Goal: Task Accomplishment & Management: Manage account settings

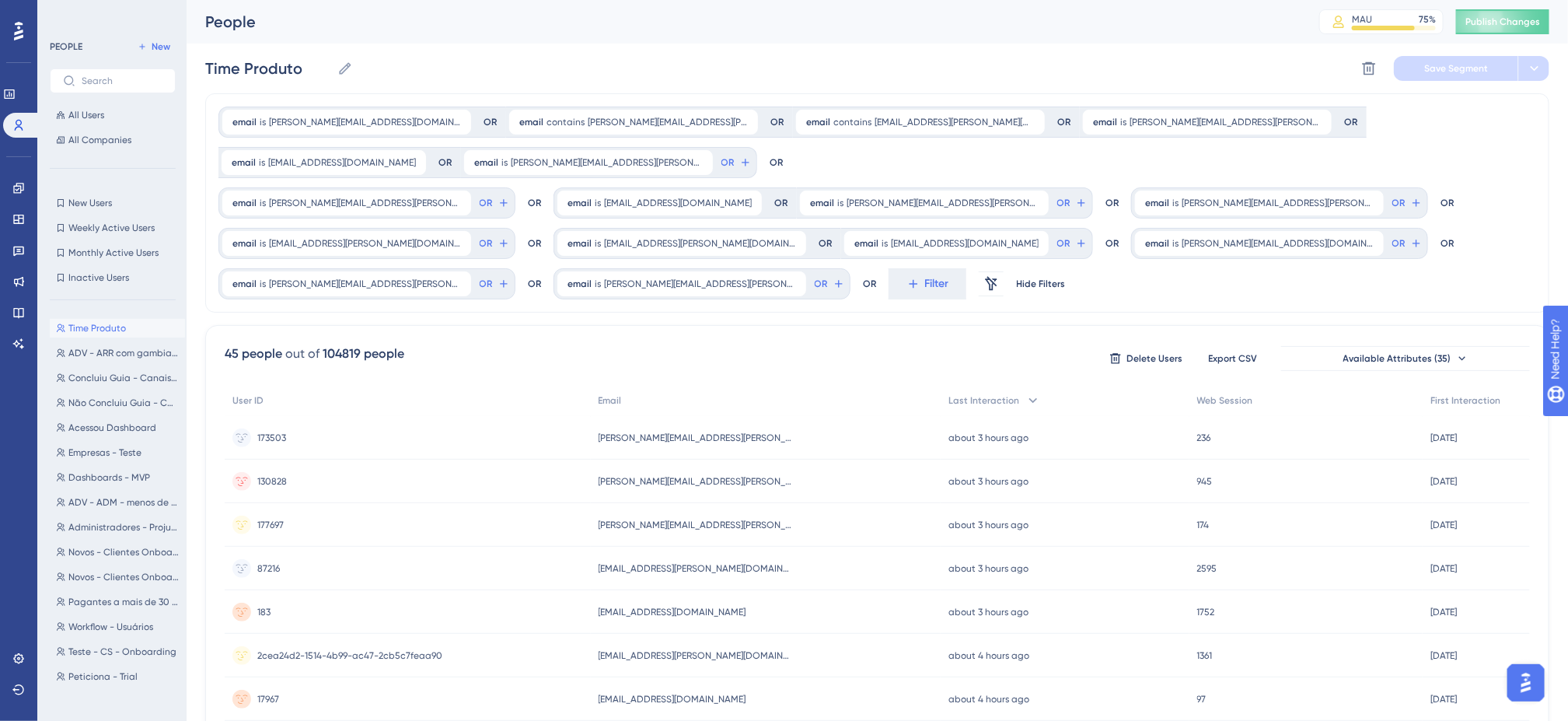
click at [836, 51] on div "Time Produto Time Produto Delete Segment Save Segment" at bounding box center [878, 69] width 1344 height 50
click at [16, 177] on link at bounding box center [18, 189] width 12 height 25
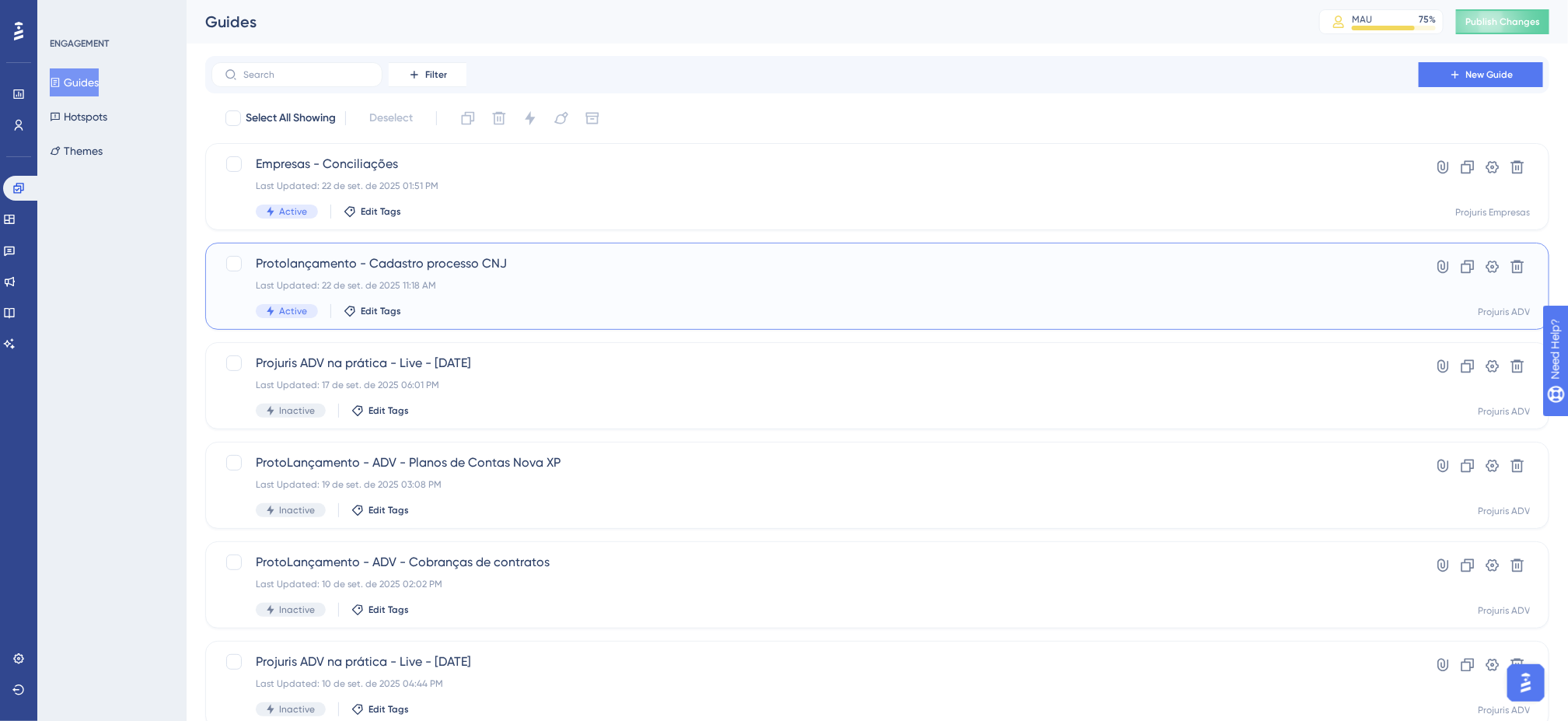
click at [665, 287] on div "Last Updated: 22 de set. de 2025 11:18 AM" at bounding box center [815, 285] width 1119 height 12
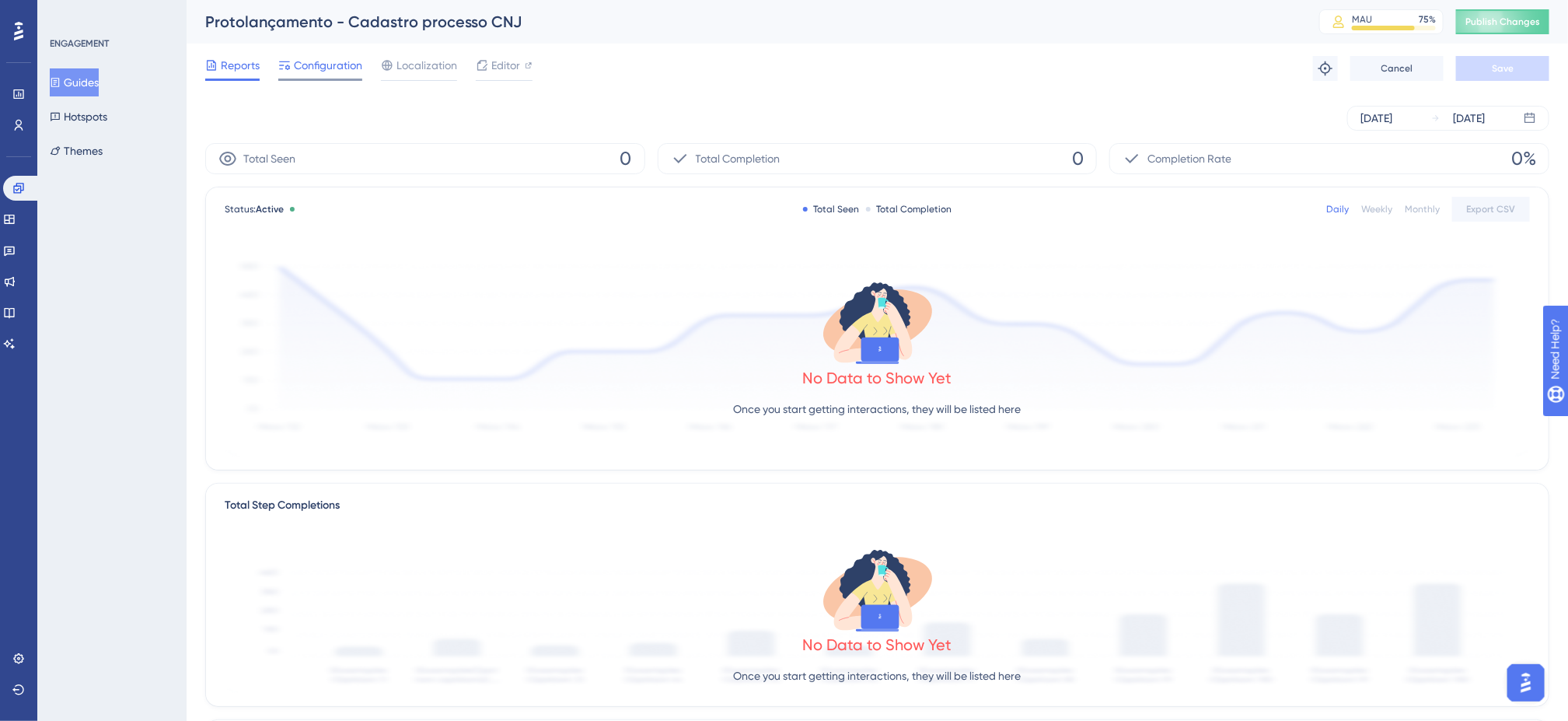
click at [315, 70] on span "Configuration" at bounding box center [328, 66] width 69 height 19
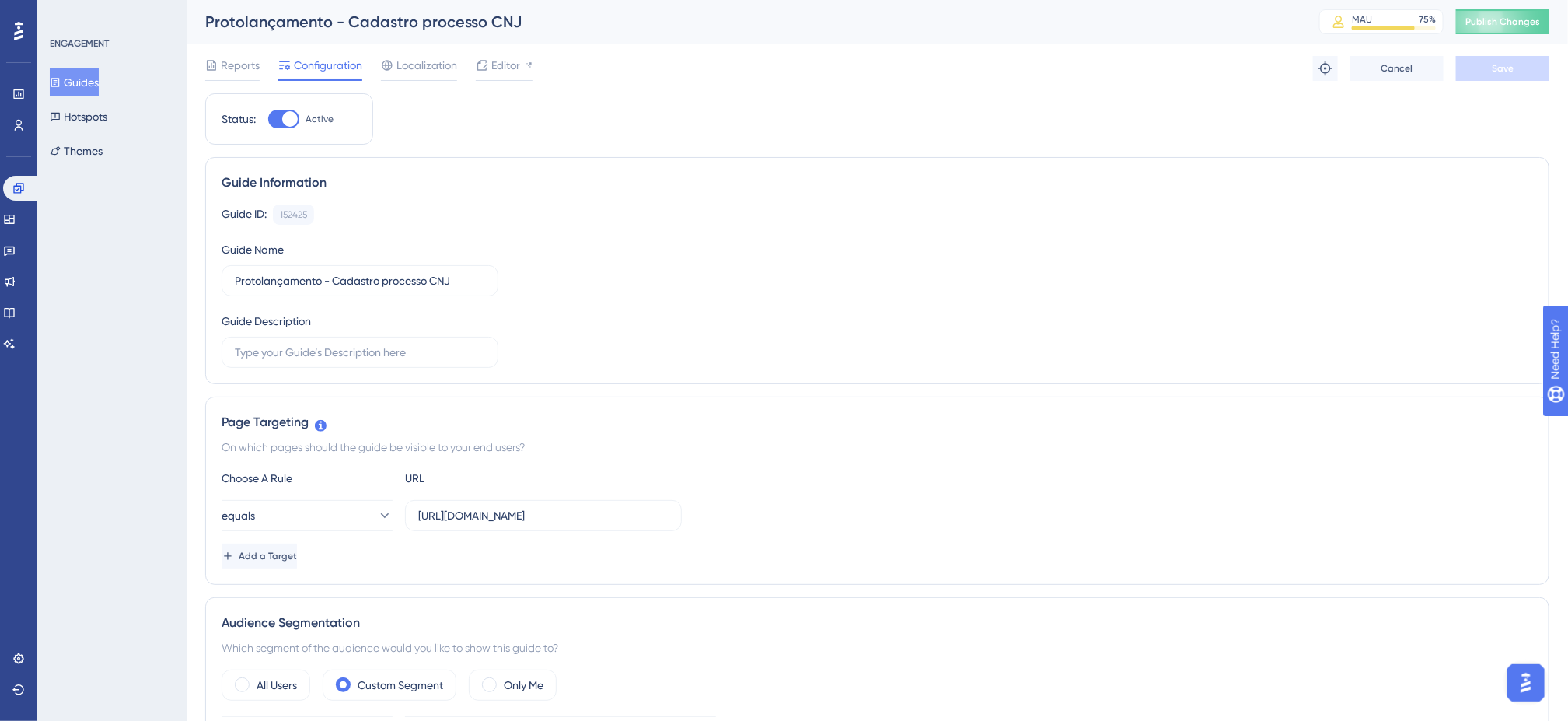
click at [584, 206] on div "Guide ID: 152425 Copy" at bounding box center [878, 214] width 1312 height 20
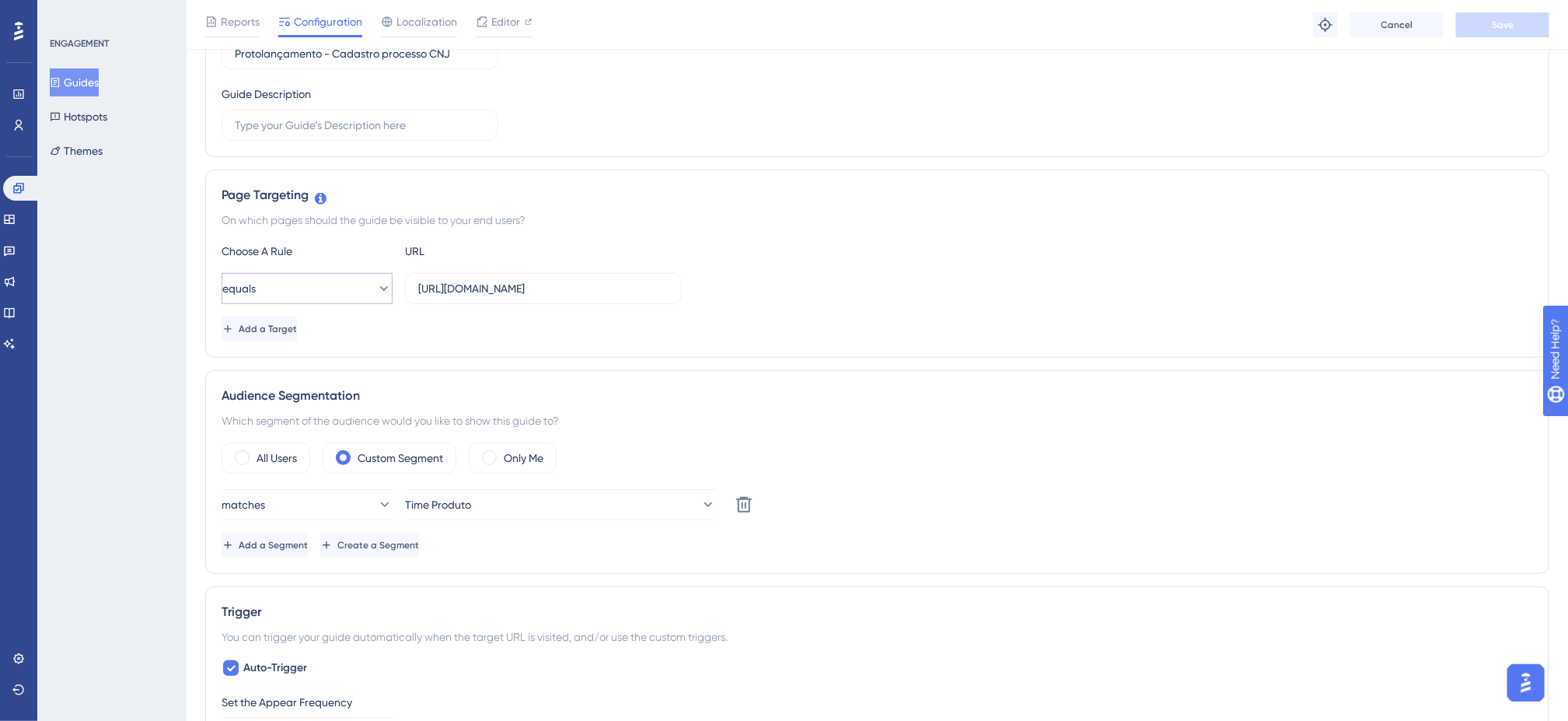
scroll to position [311, 0]
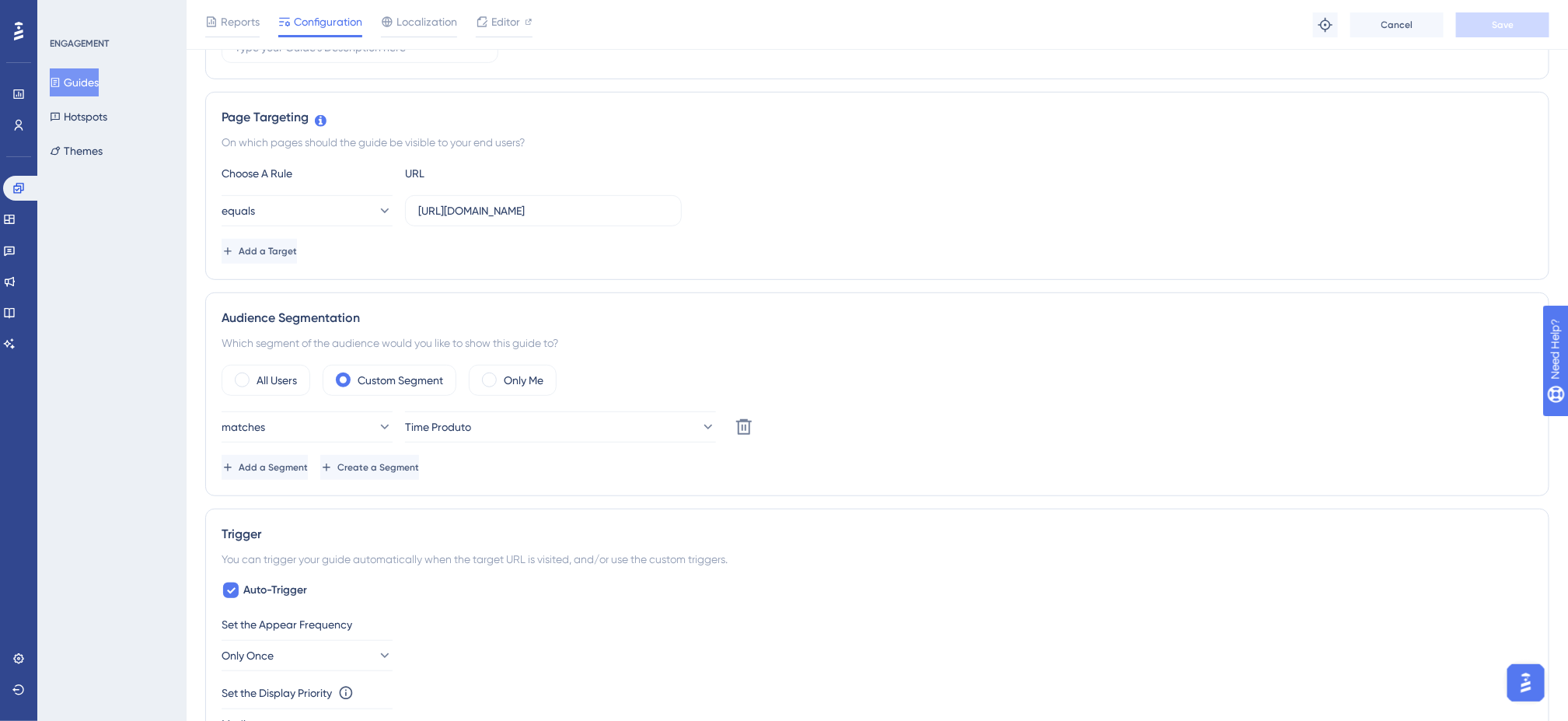
click at [775, 292] on div "Status: Active Guide Information Guide ID: 152425 Copy Guide Name Protolançamen…" at bounding box center [878, 531] width 1344 height 1486
click at [871, 339] on div "Which segment of the audience would you like to show this guide to?" at bounding box center [878, 343] width 1312 height 19
click at [309, 473] on span "Add a Segment" at bounding box center [274, 467] width 69 height 12
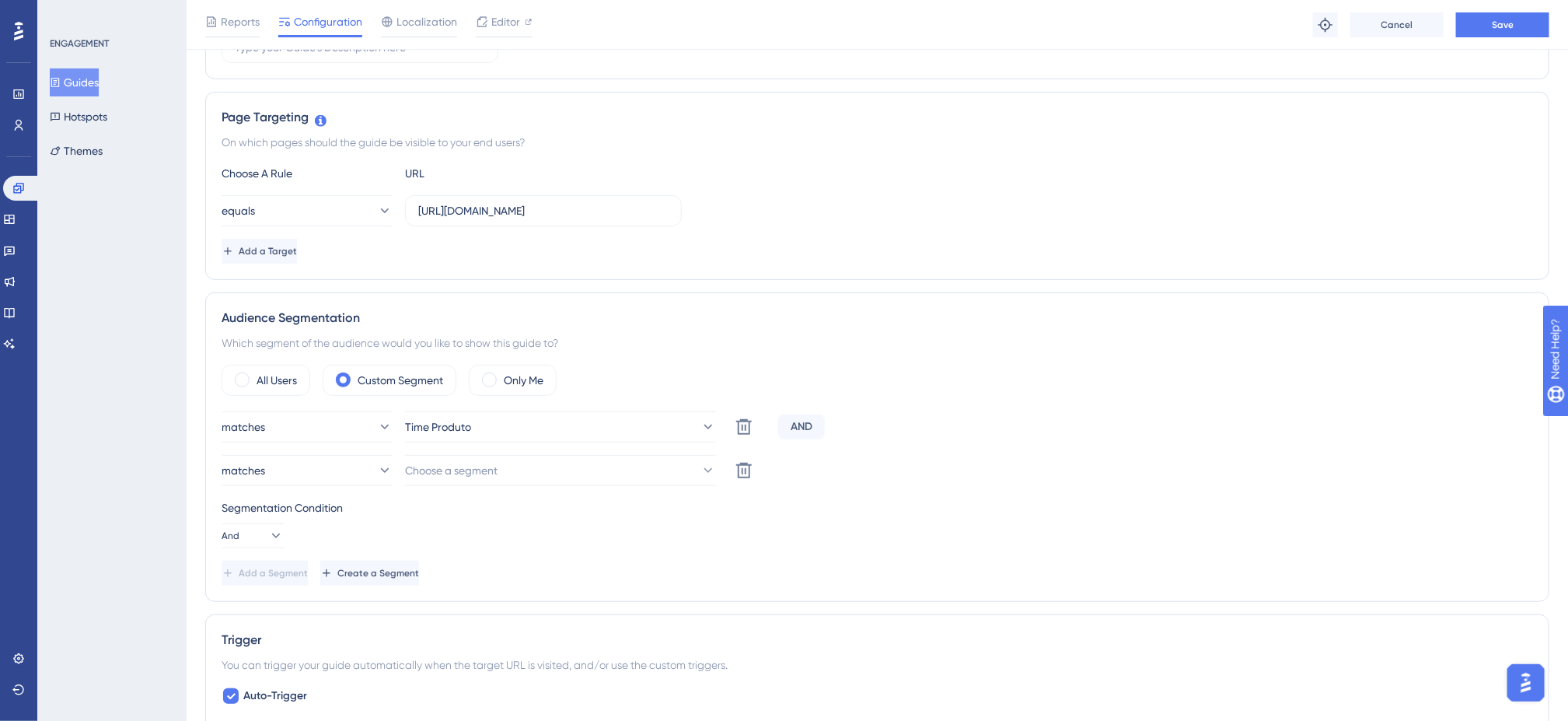
click at [1020, 337] on div "Which segment of the audience would you like to show this guide to?" at bounding box center [878, 343] width 1312 height 19
click at [252, 541] on button "And" at bounding box center [252, 536] width 62 height 25
click at [252, 612] on div "Or Or" at bounding box center [252, 611] width 42 height 31
click at [644, 529] on div "Segmentation Condition Or" at bounding box center [878, 524] width 1312 height 50
click at [635, 483] on button "Choose a segment" at bounding box center [561, 471] width 311 height 31
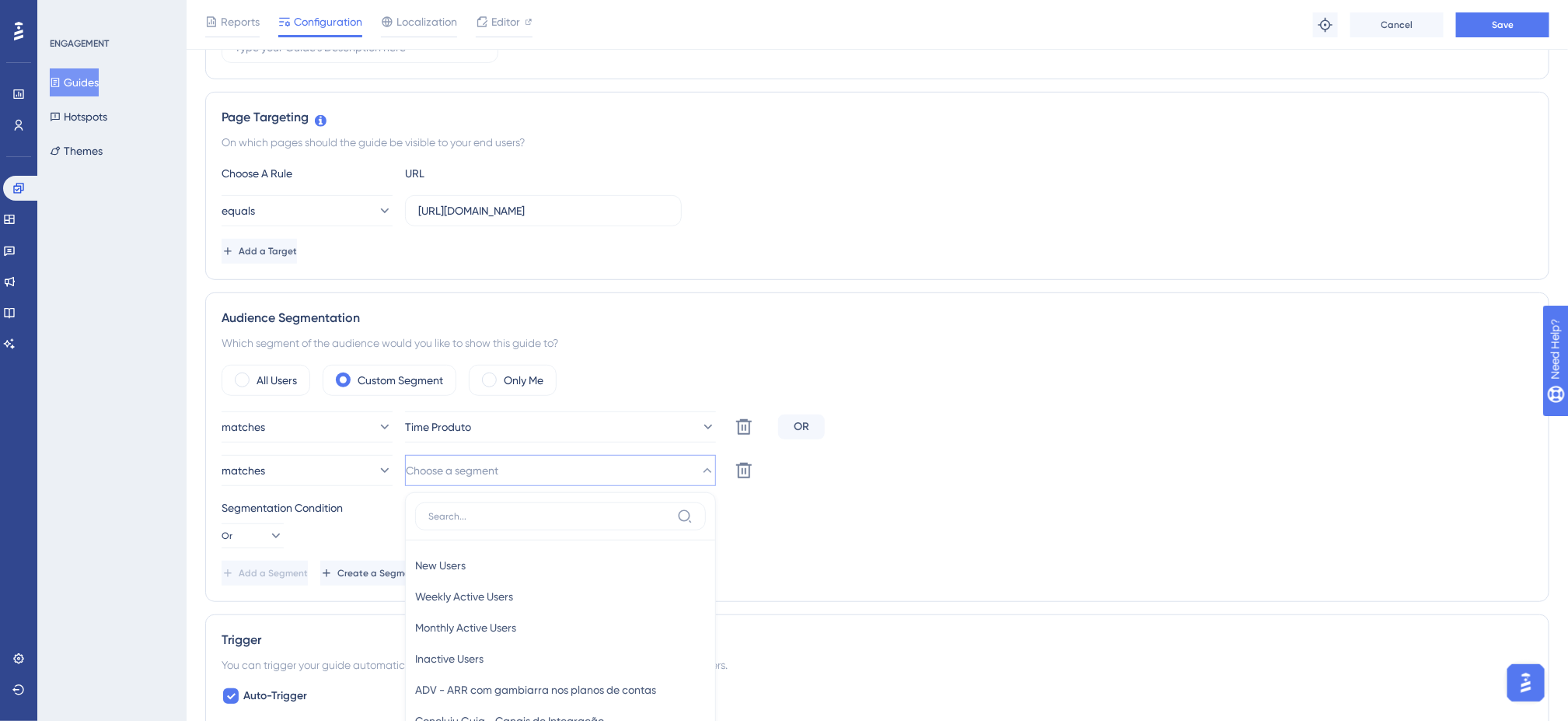
scroll to position [591, 0]
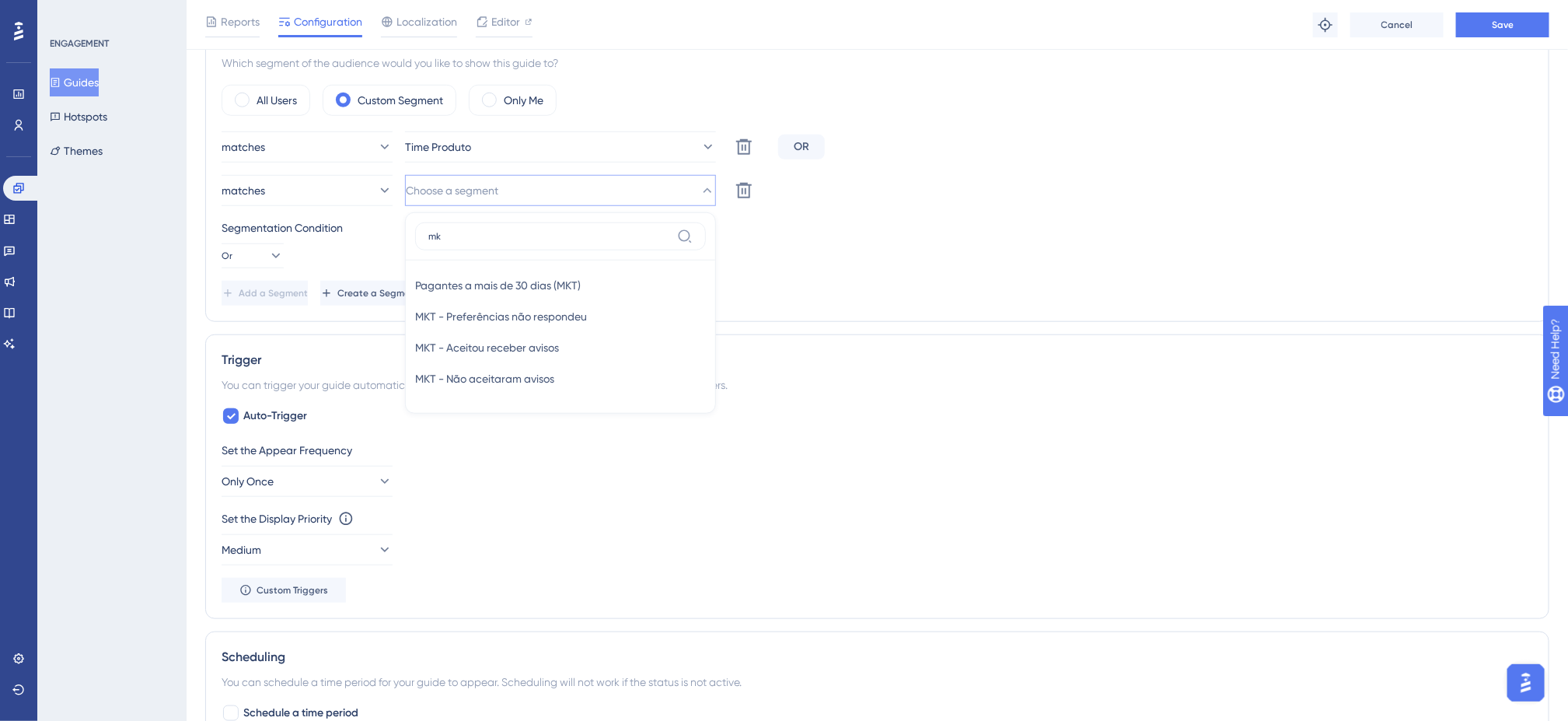
type input "mkt"
click at [528, 274] on div "Pagantes a mais de 30 [PERSON_NAME] (MKT) Pagantes a mais de 30 [PERSON_NAME] (…" at bounding box center [560, 285] width 290 height 31
click at [1045, 287] on div "Add a Segment Create a Segment" at bounding box center [878, 293] width 1312 height 25
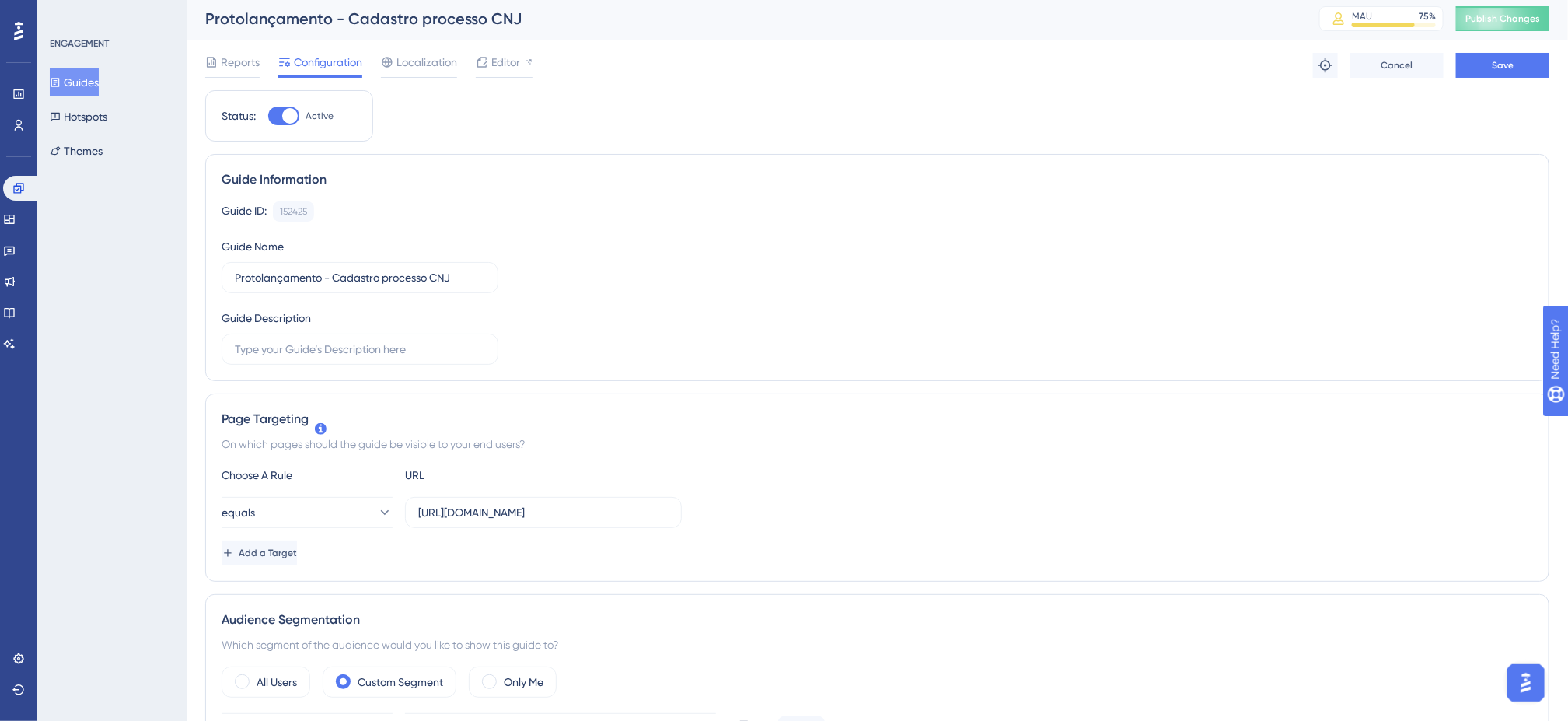
scroll to position [0, 0]
drag, startPoint x: 332, startPoint y: 287, endPoint x: 161, endPoint y: 286, distance: 171.0
type input "ADV - Lançamento Cadastro processo CNJ"
click at [1528, 73] on button "Save" at bounding box center [1503, 69] width 93 height 25
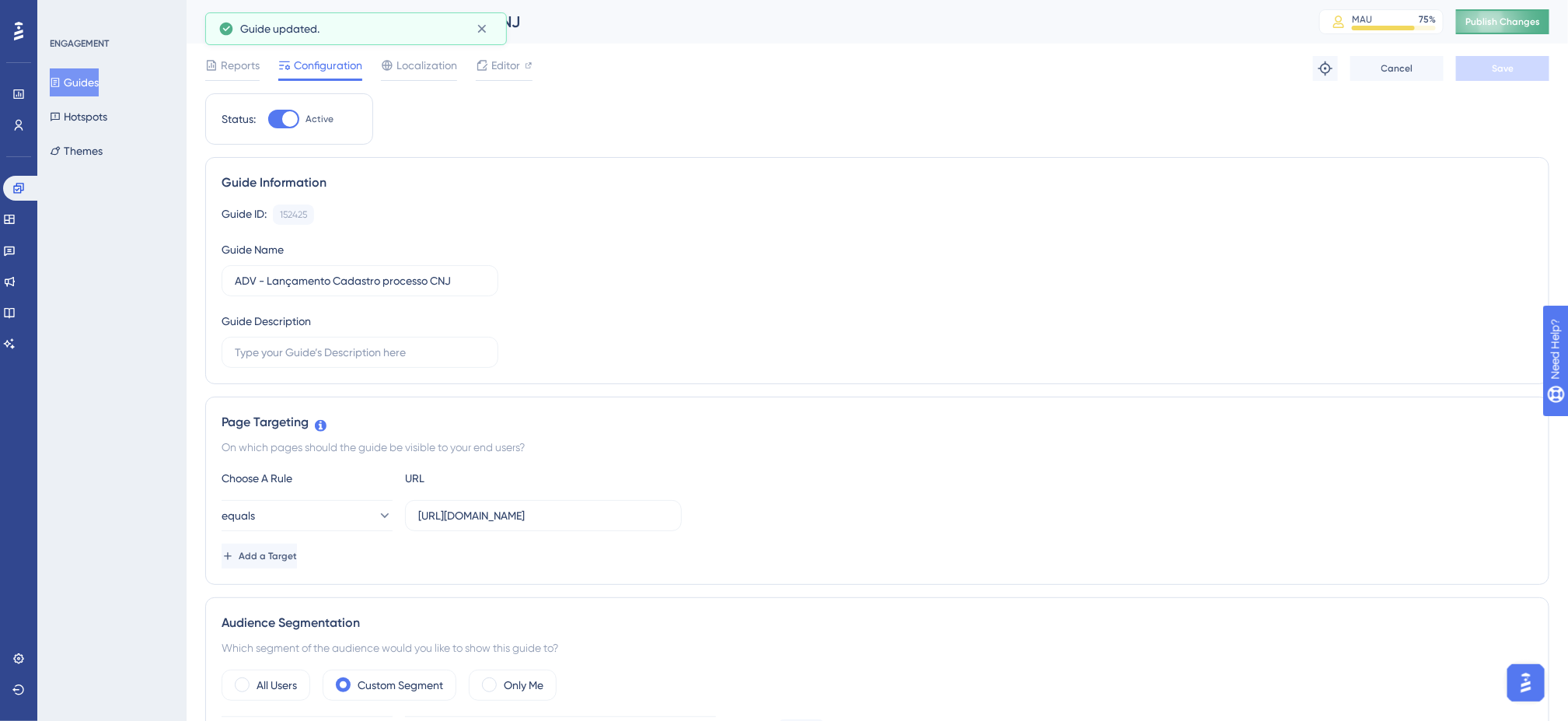
click at [1518, 15] on span "Publish Changes" at bounding box center [1503, 21] width 74 height 12
click at [902, 291] on div "Guide ID: 152425 Copy Guide Name ADV - Lançamento Cadastro processo CNJ Guide D…" at bounding box center [878, 287] width 1312 height 164
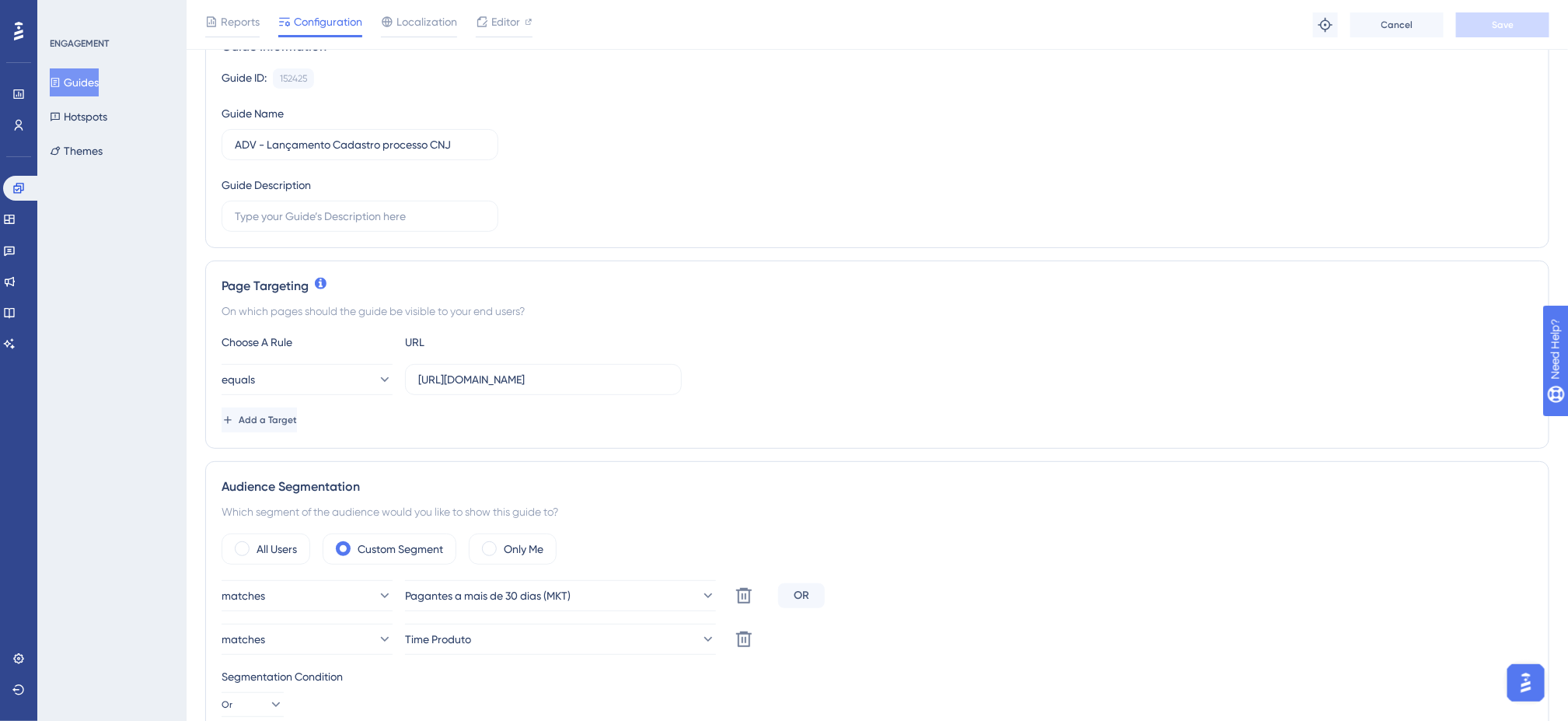
scroll to position [155, 0]
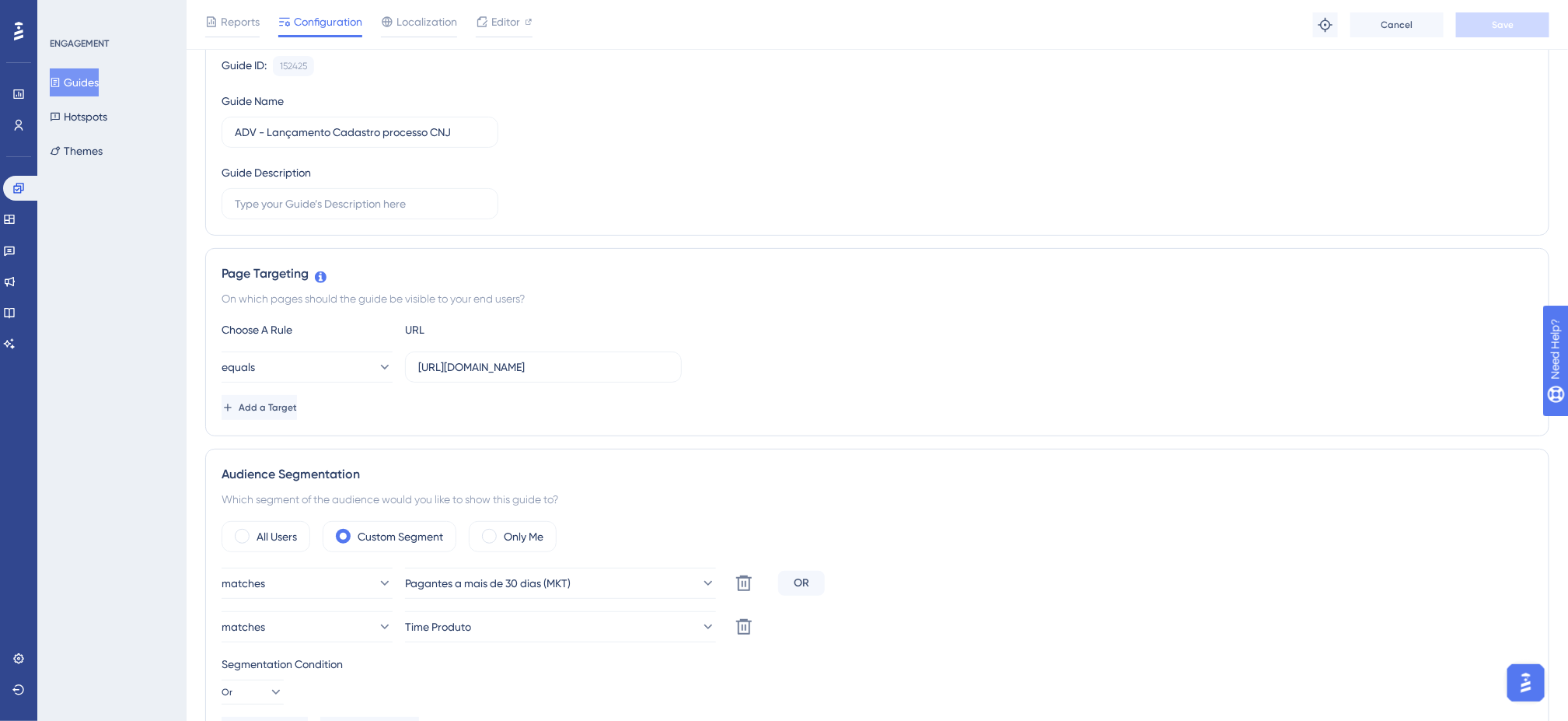
click at [809, 299] on div "On which pages should the guide be visible to your end users?" at bounding box center [878, 299] width 1312 height 19
click at [804, 66] on div "Guide ID: 152425 Copy" at bounding box center [878, 66] width 1312 height 20
click at [762, 180] on div "Guide ID: 152425 Copy Guide Name ADV - Lançamento Cadastro processo CNJ Guide D…" at bounding box center [878, 138] width 1312 height 164
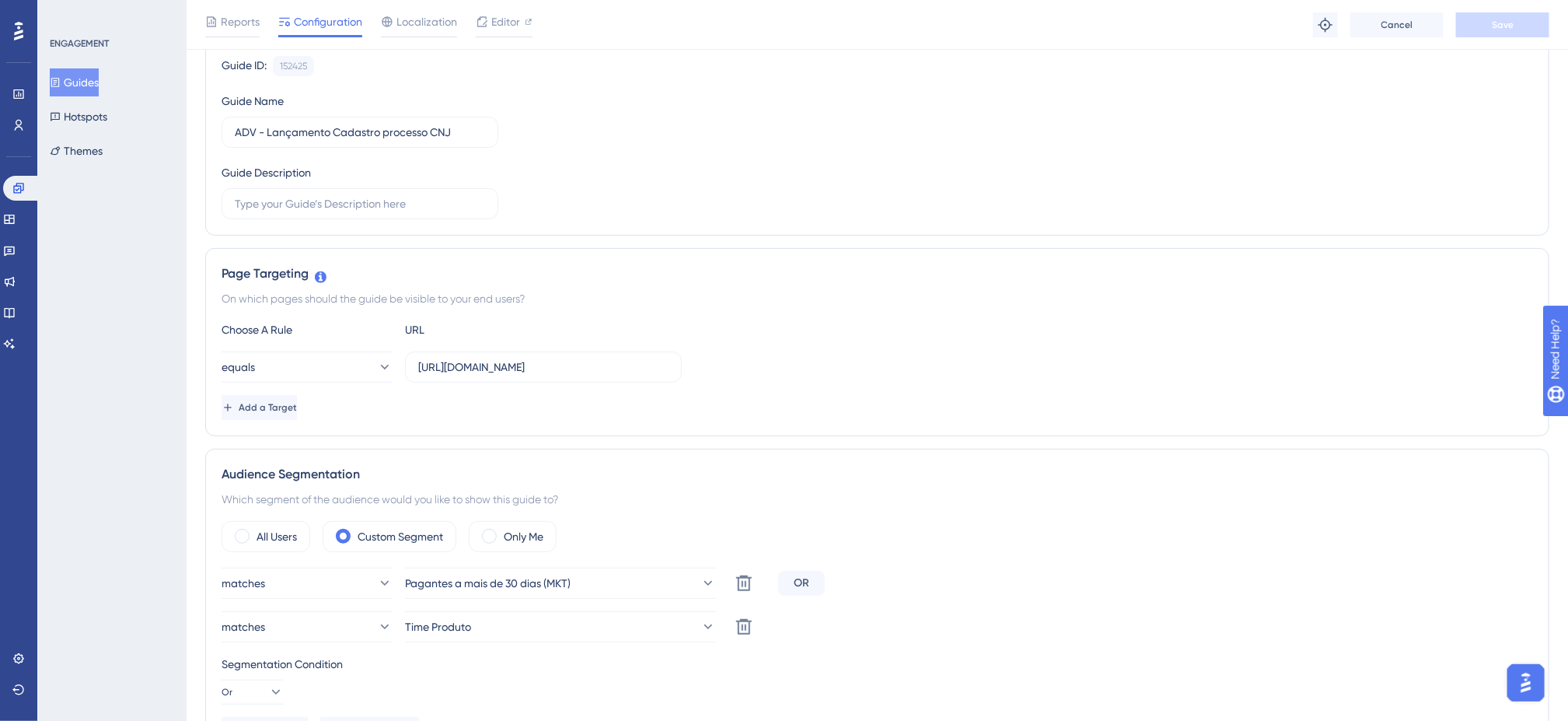
click at [762, 180] on div "Guide ID: 152425 Copy Guide Name ADV - Lançamento Cadastro processo CNJ Guide D…" at bounding box center [878, 138] width 1312 height 164
click at [735, 180] on div "Guide ID: 152425 Copy Guide Name ADV - Lançamento Cadastro processo CNJ Guide D…" at bounding box center [878, 138] width 1312 height 164
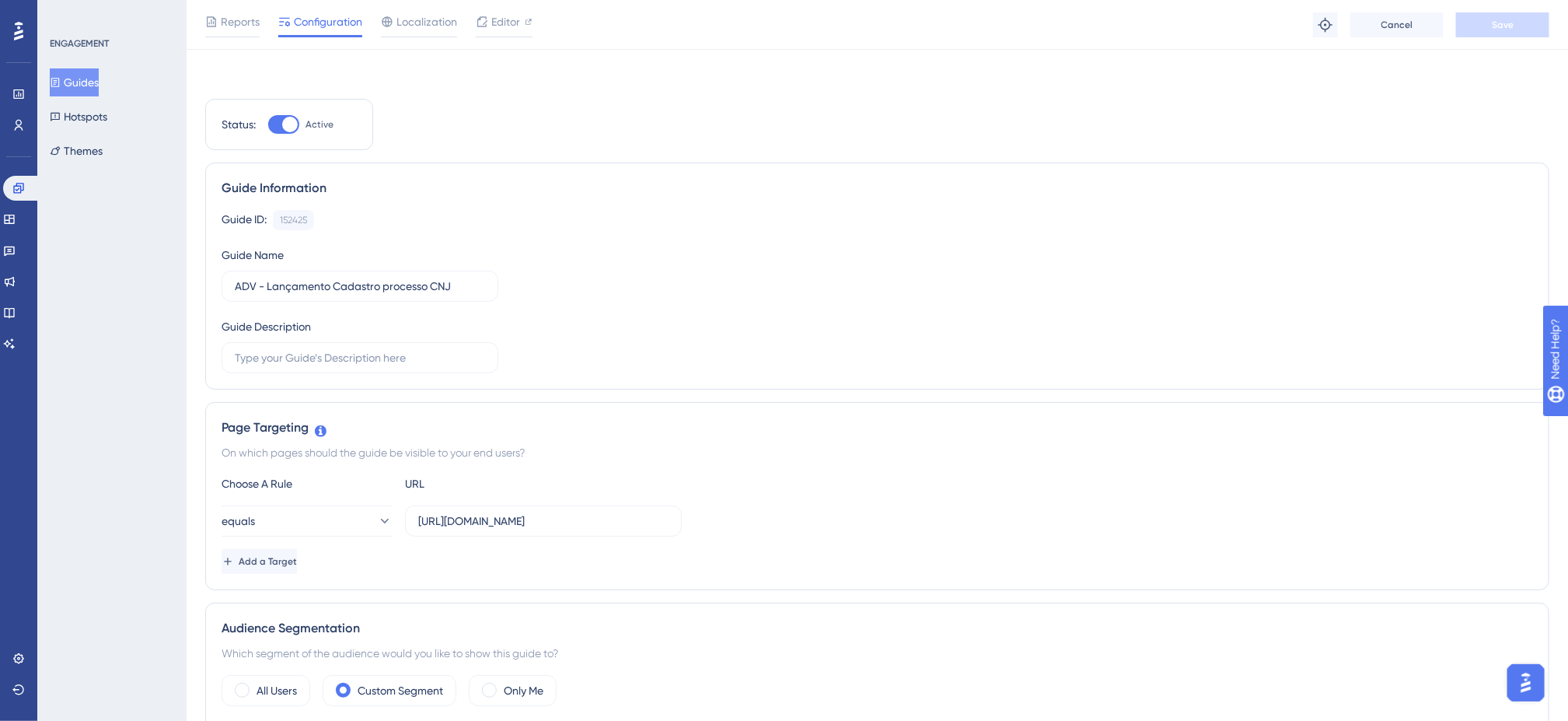
scroll to position [0, 0]
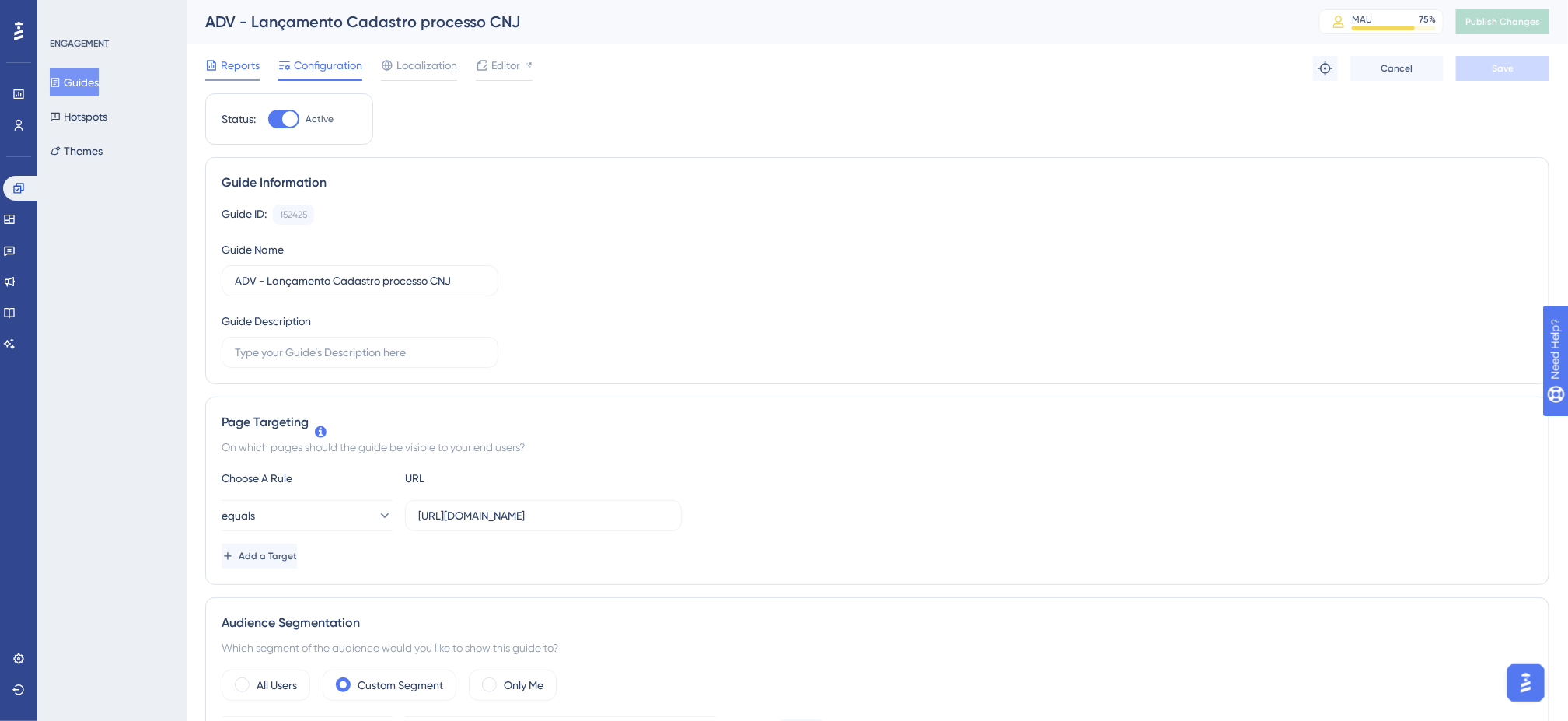
click at [243, 58] on span "Reports" at bounding box center [240, 66] width 39 height 19
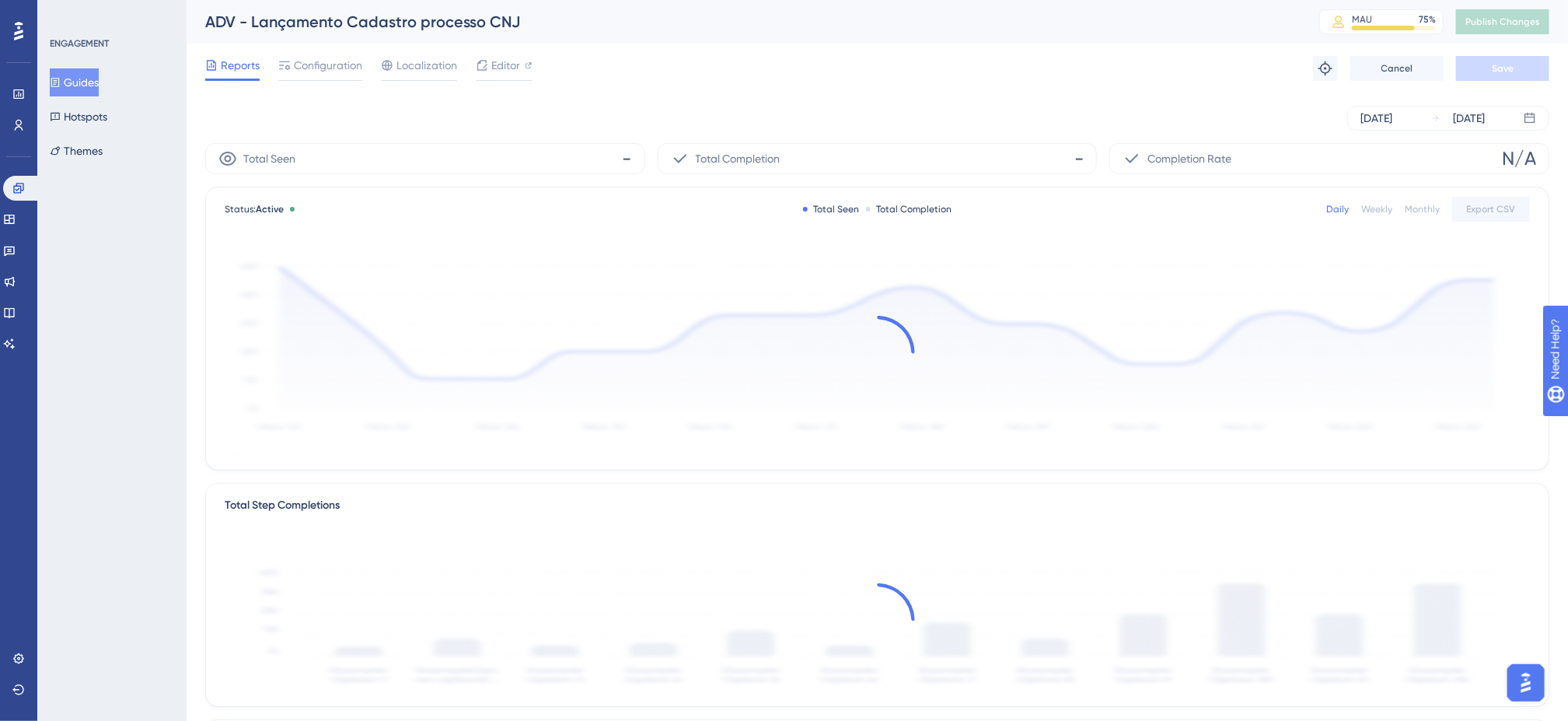
click at [796, 90] on div "Reports Configuration Localization Editor Troubleshoot Cancel Save" at bounding box center [878, 69] width 1344 height 50
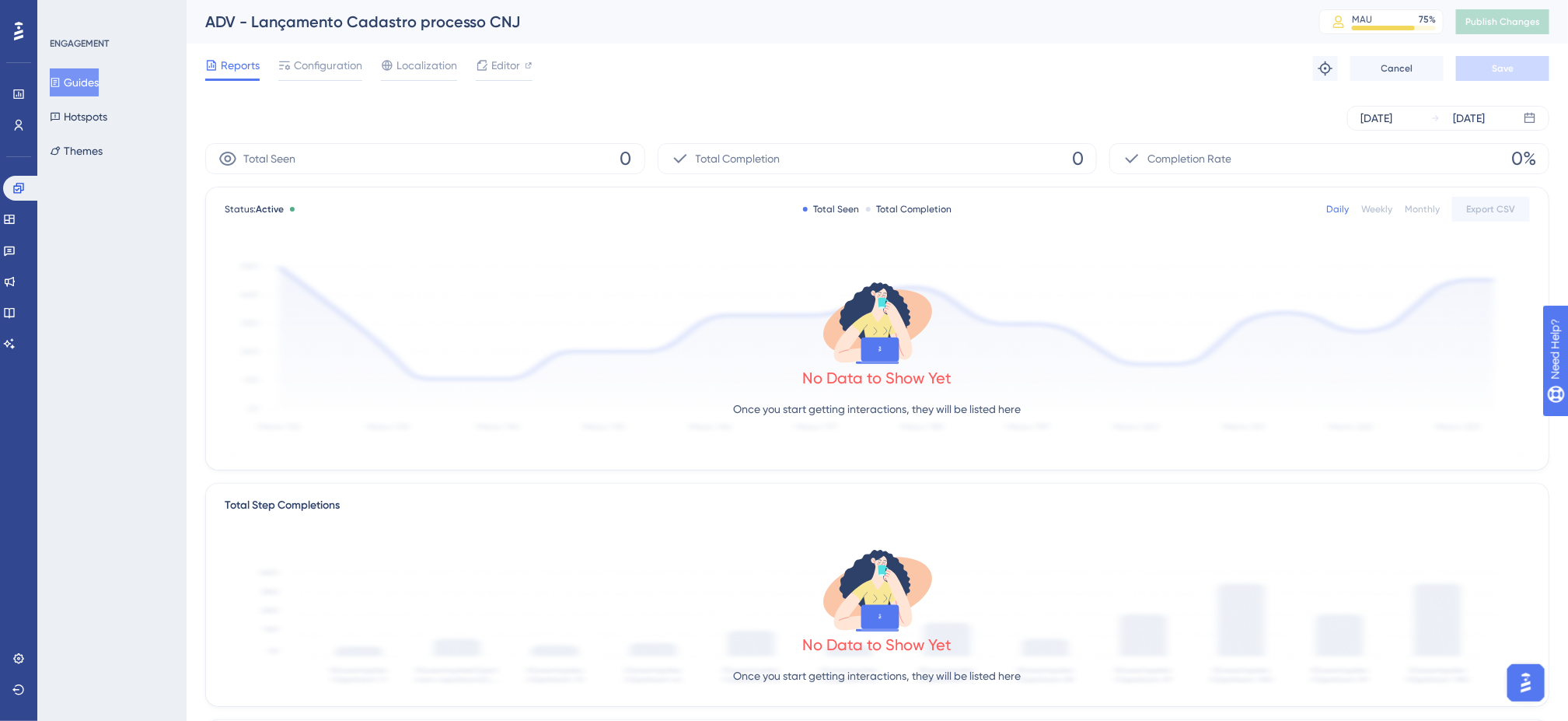
click at [822, 95] on div "[DATE] [DATE]" at bounding box center [878, 118] width 1344 height 50
click at [815, 30] on div "ADV - Lançamento Cadastro processo CNJ" at bounding box center [744, 21] width 1076 height 22
drag, startPoint x: 11, startPoint y: 96, endPoint x: 262, endPoint y: 241, distance: 289.9
click at [12, 96] on icon at bounding box center [18, 93] width 12 height 12
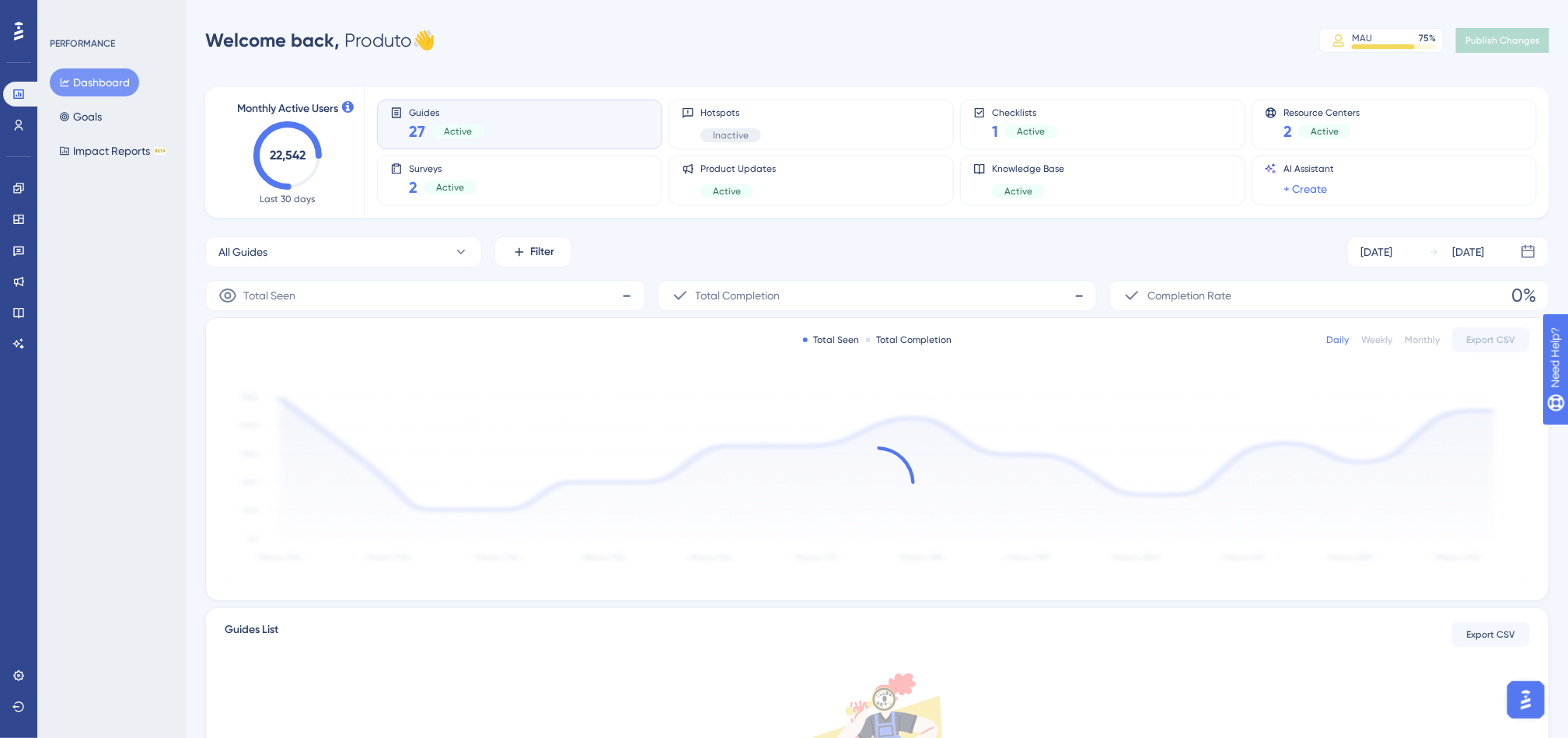
click at [507, 33] on div "Welcome back, Produto 👋 MAU 75 % Click to see add-on and upgrade options Publis…" at bounding box center [878, 40] width 1344 height 31
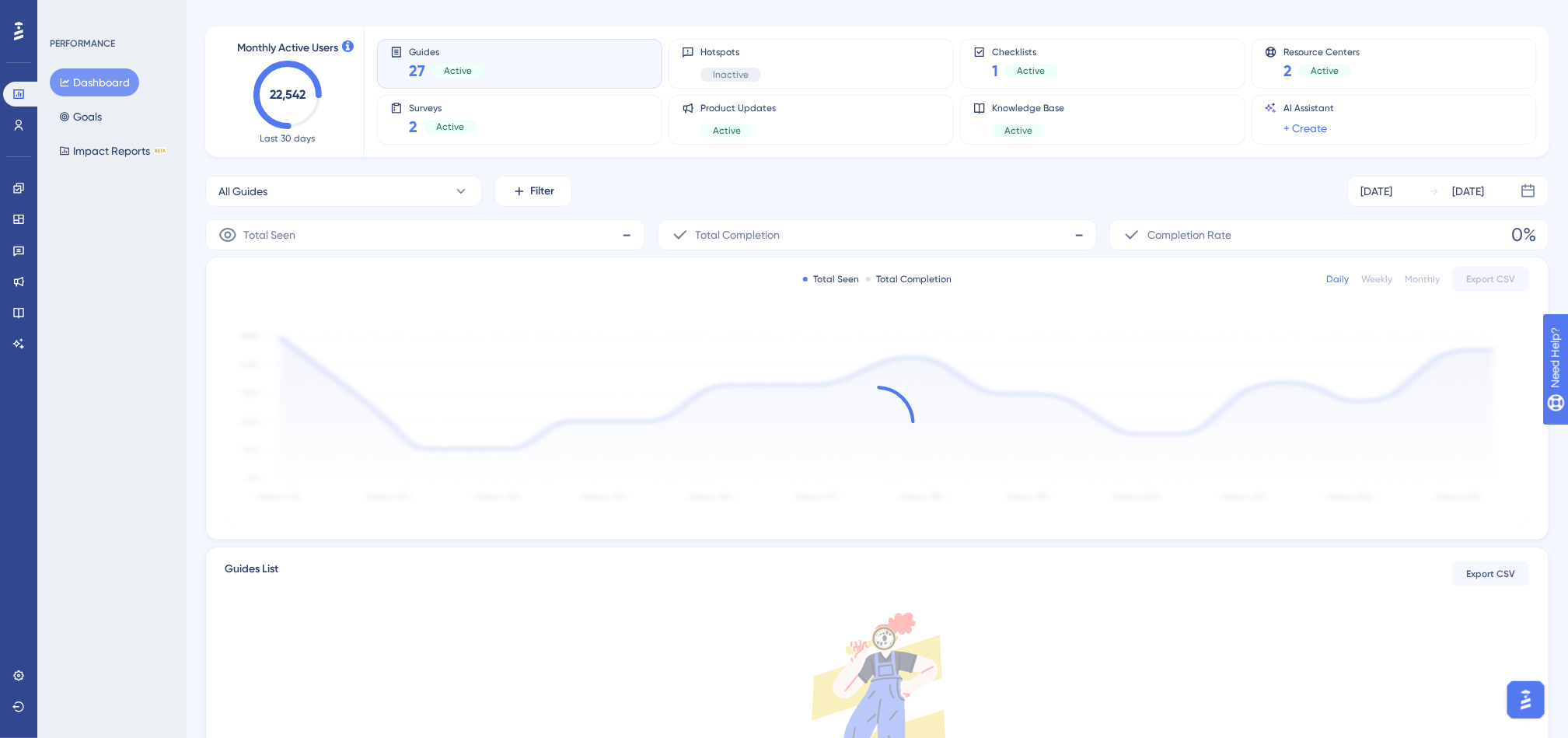
scroll to position [78, 0]
